Goal: Information Seeking & Learning: Learn about a topic

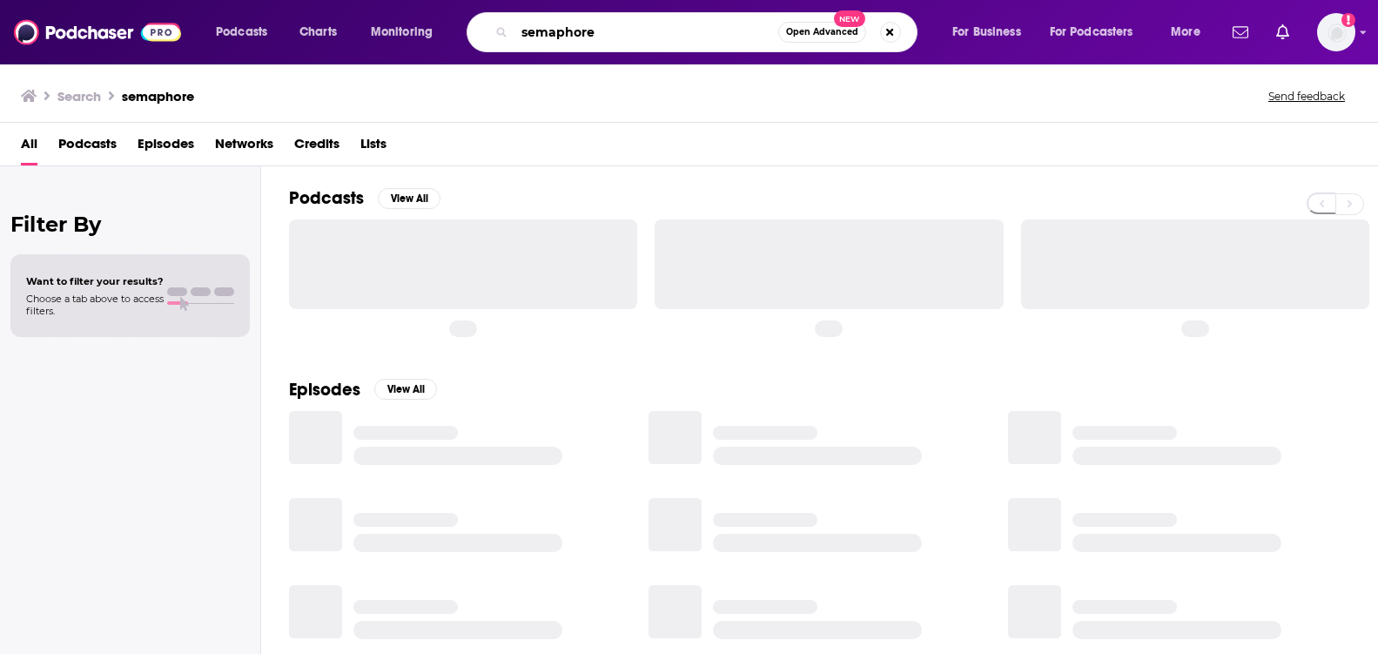
click at [543, 24] on input "semaphore" at bounding box center [646, 32] width 264 height 28
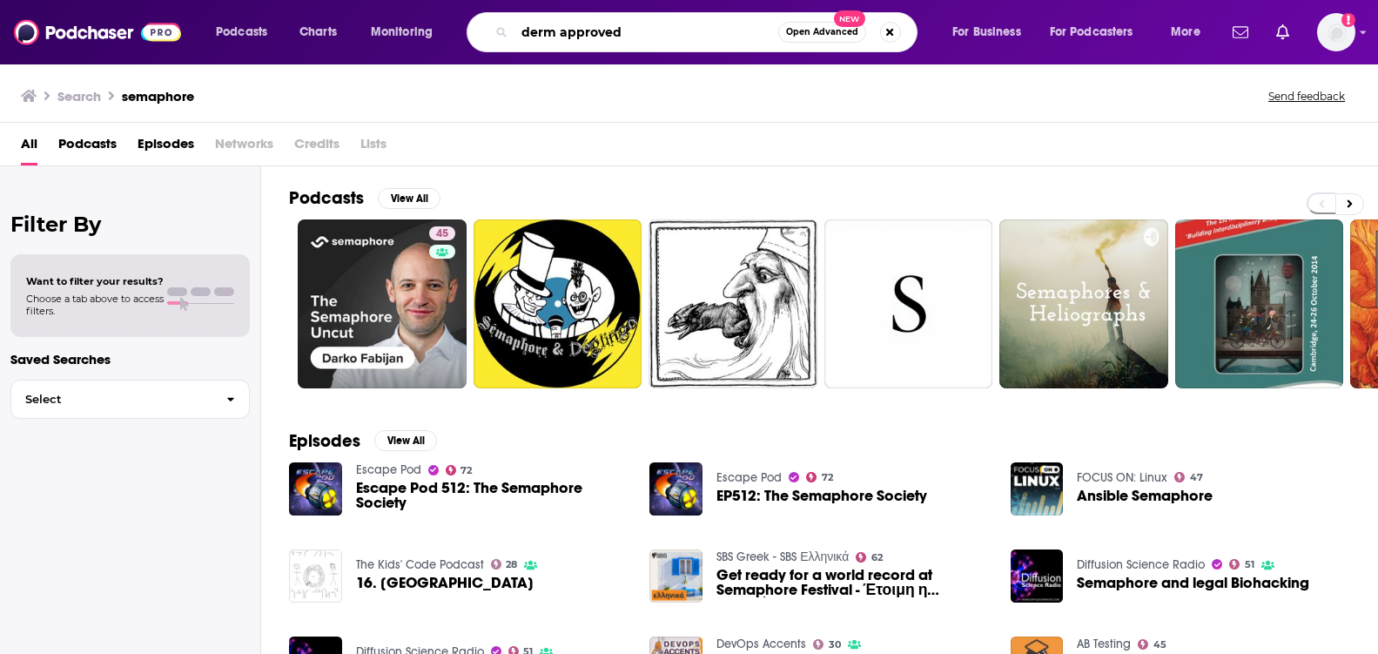
type input "derm approved"
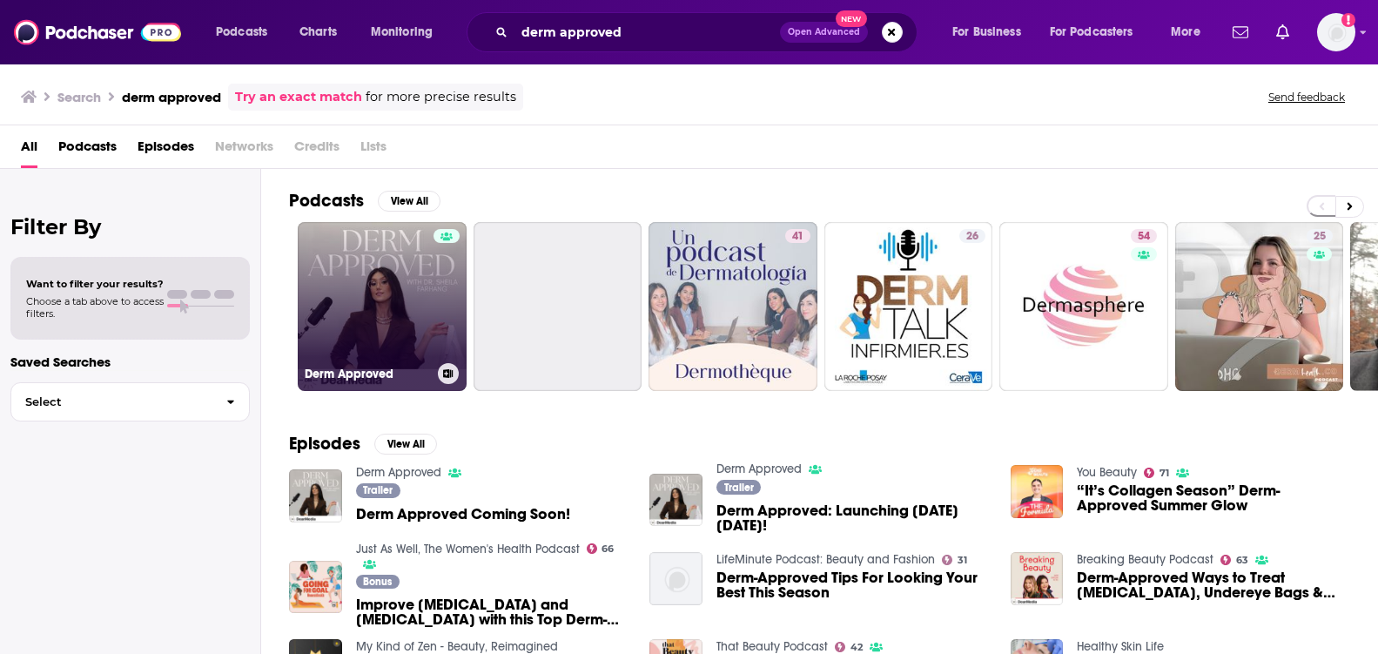
click at [368, 285] on link "Derm Approved" at bounding box center [382, 306] width 169 height 169
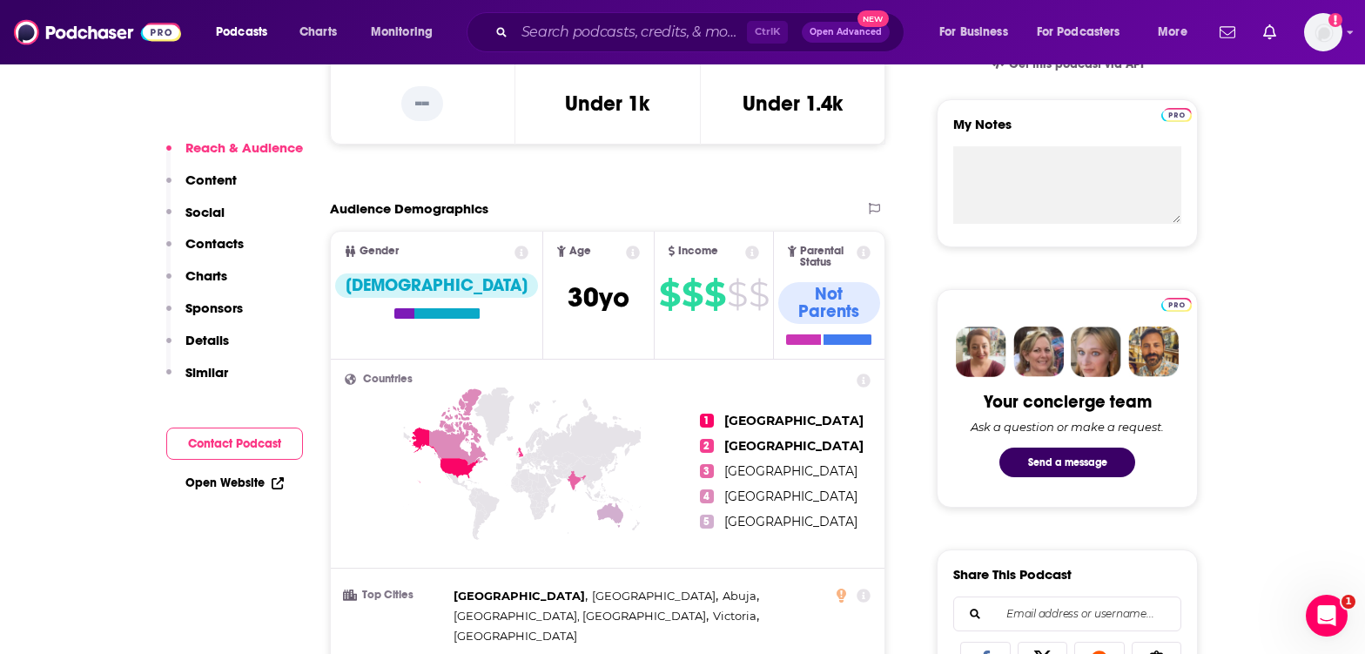
scroll to position [608, 0]
click at [626, 255] on icon at bounding box center [633, 252] width 14 height 14
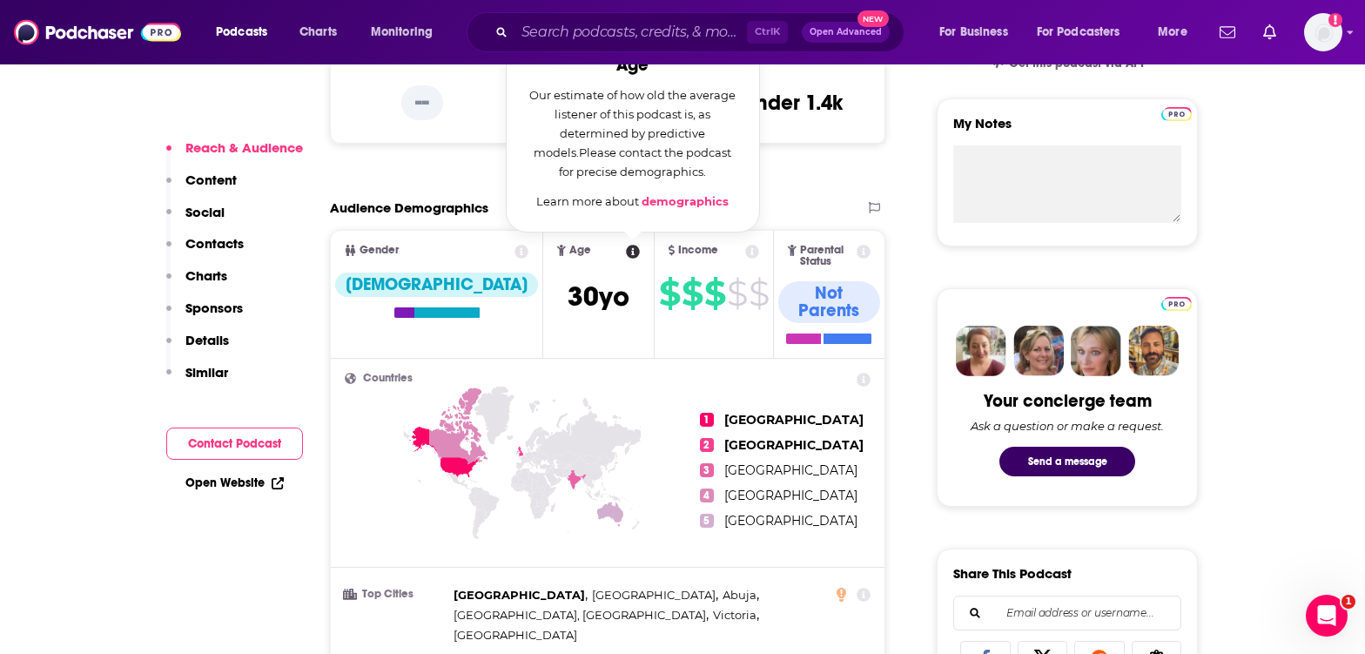
scroll to position [502, 0]
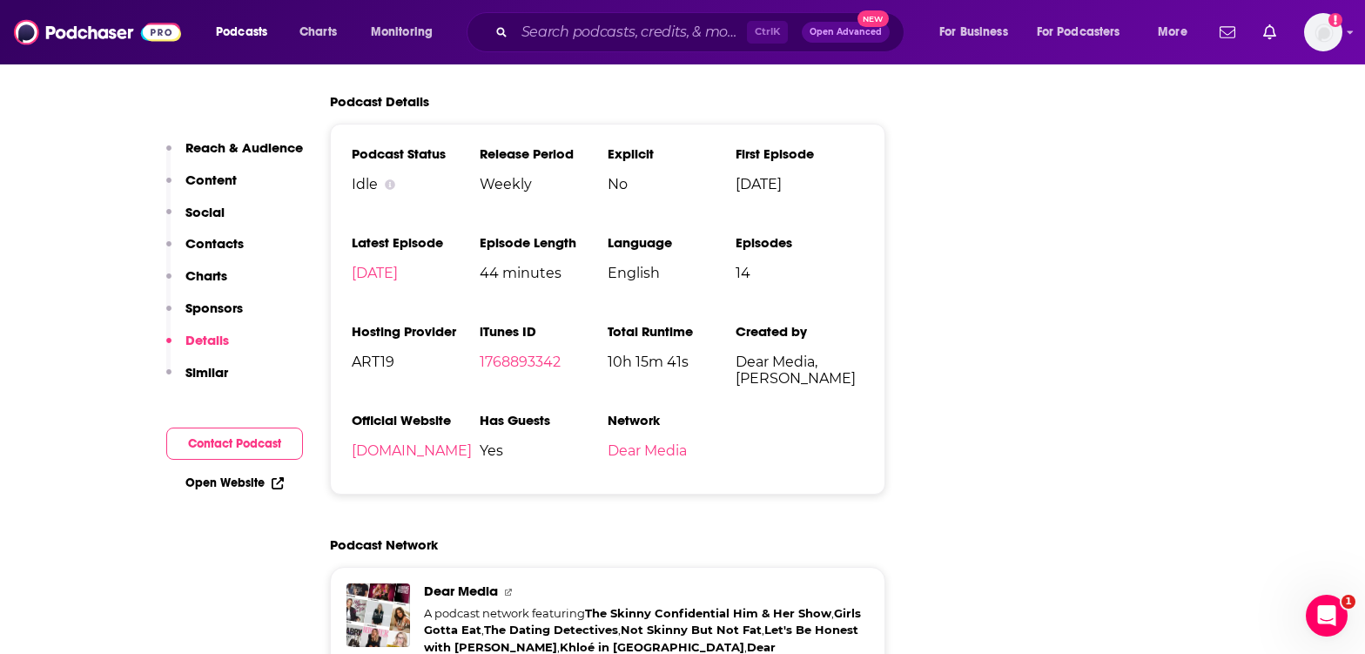
scroll to position [2610, 0]
